Goal: Task Accomplishment & Management: Use online tool/utility

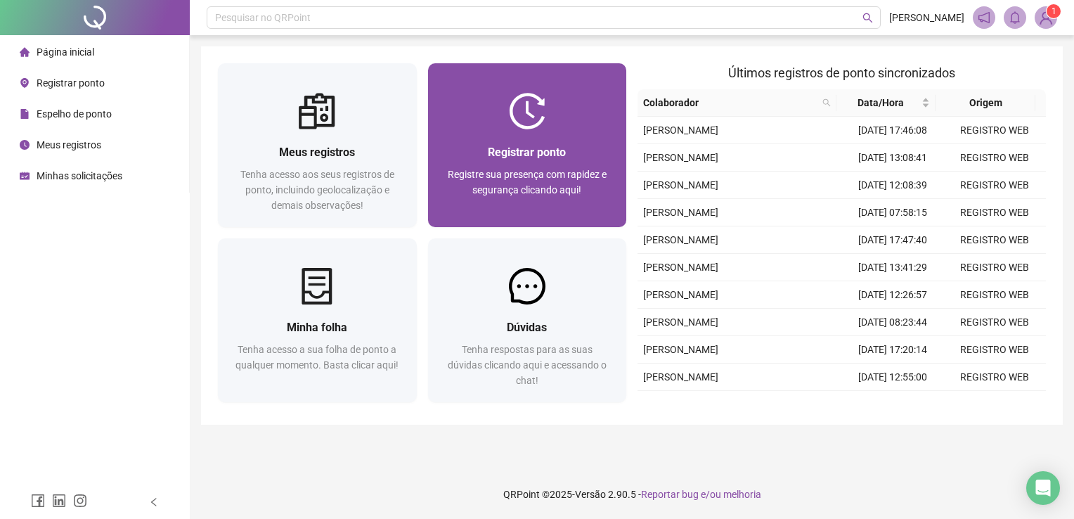
click at [516, 141] on div "Registrar ponto Registre sua presença com rapidez e segurança clicando aqui!" at bounding box center [527, 178] width 199 height 98
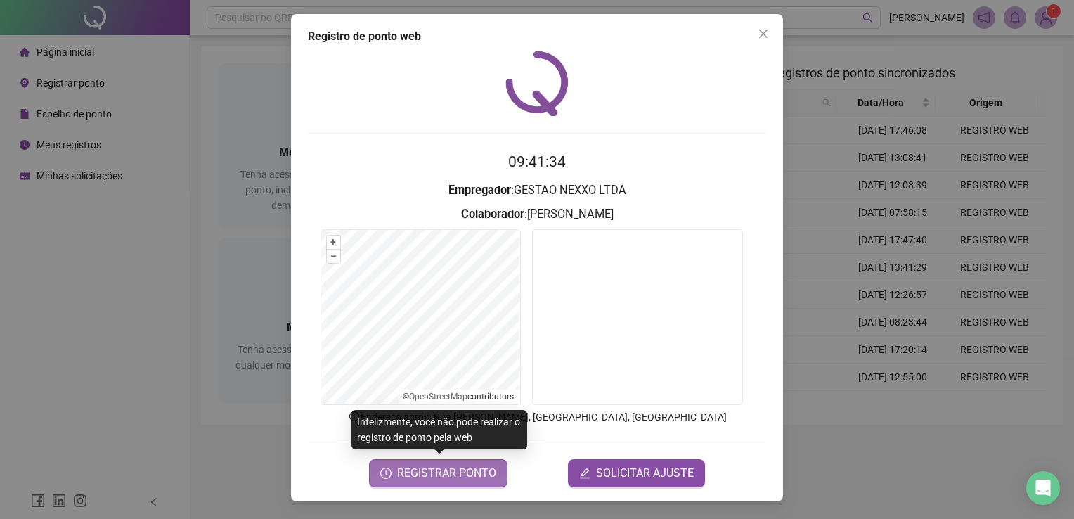
click at [483, 474] on span "REGISTRAR PONTO" at bounding box center [446, 472] width 99 height 17
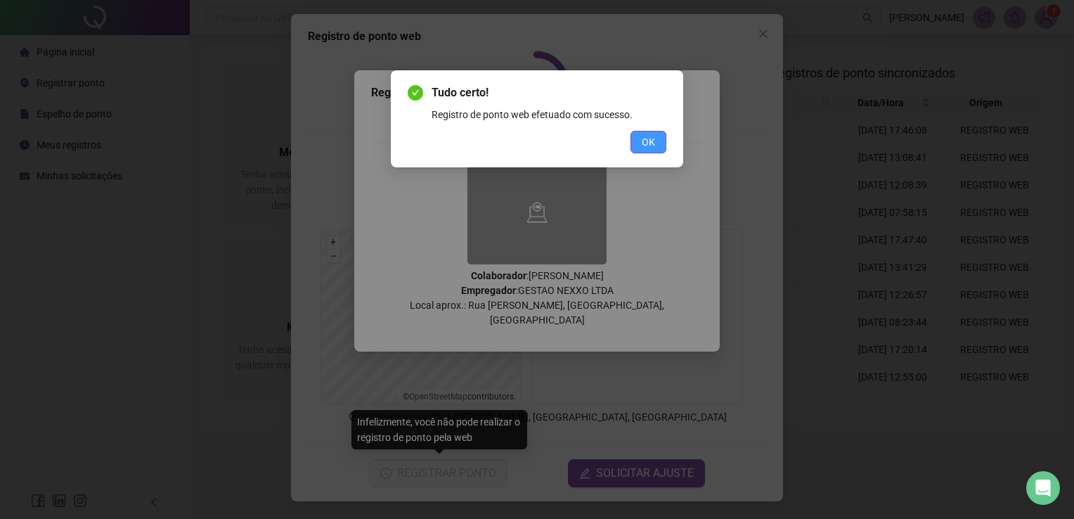
click at [660, 143] on button "OK" at bounding box center [648, 142] width 36 height 22
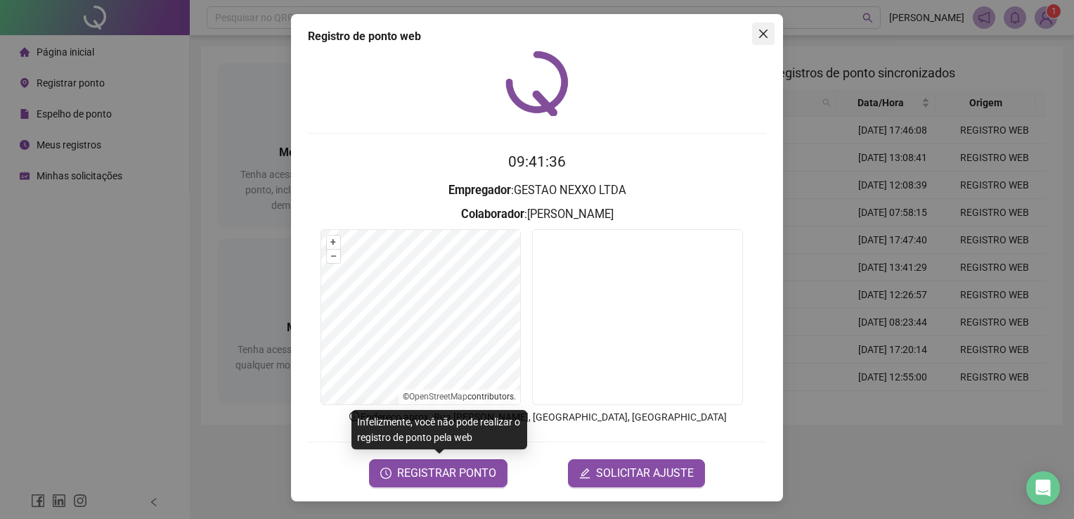
click at [762, 37] on icon "close" at bounding box center [763, 33] width 11 height 11
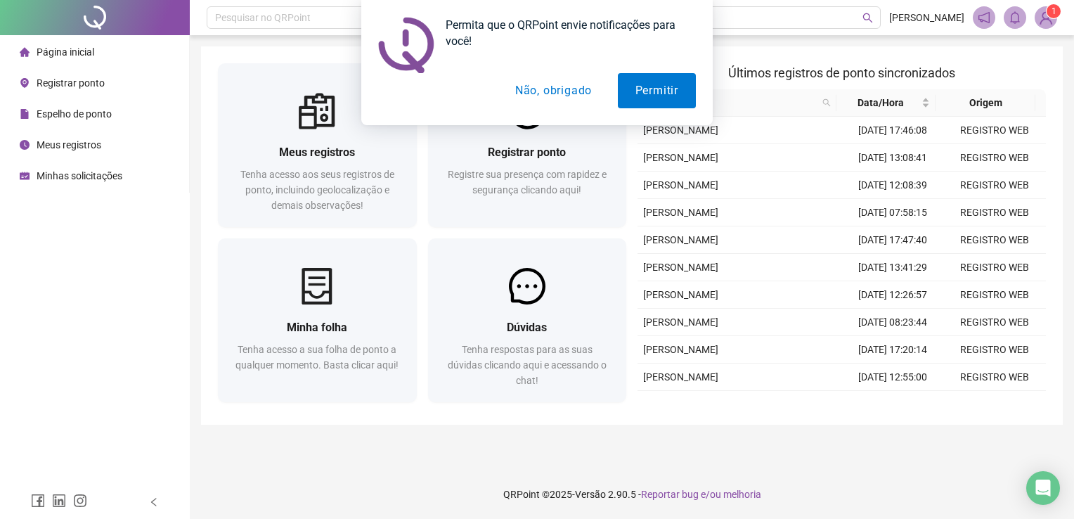
click at [566, 86] on button "Não, obrigado" at bounding box center [554, 90] width 112 height 35
